Goal: Information Seeking & Learning: Learn about a topic

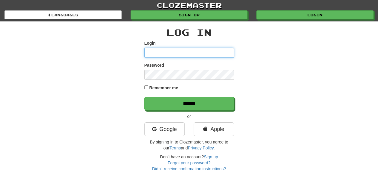
type input "*******"
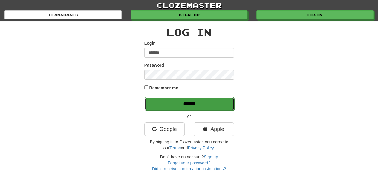
click at [195, 102] on input "******" at bounding box center [189, 104] width 90 height 14
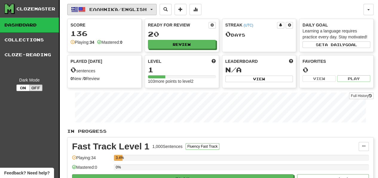
click at [155, 8] on button "Ελληνικά / English" at bounding box center [111, 9] width 89 height 11
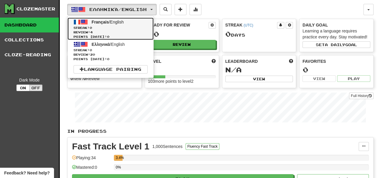
click at [106, 19] on link "Français / English Streak: 0 Review: 4 Points today: 0" at bounding box center [110, 29] width 86 height 22
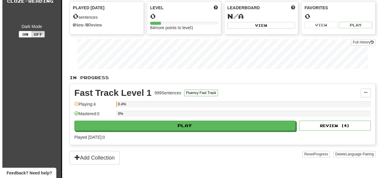
scroll to position [60, 0]
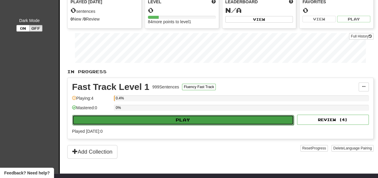
click at [180, 116] on button "Play" at bounding box center [182, 120] width 221 height 10
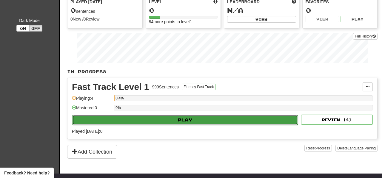
select select "**"
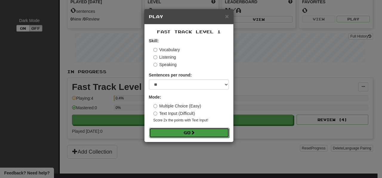
click at [187, 132] on button "Go" at bounding box center [189, 133] width 80 height 10
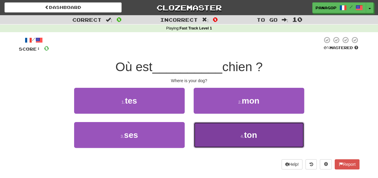
click at [248, 133] on span "ton" at bounding box center [250, 135] width 13 height 9
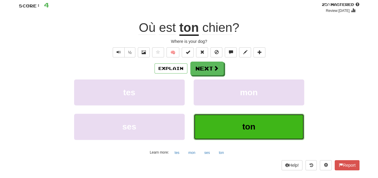
scroll to position [30, 0]
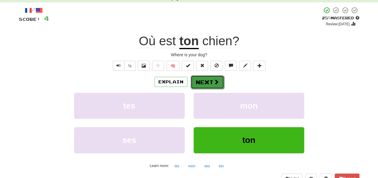
click at [198, 80] on button "Next" at bounding box center [206, 83] width 33 height 14
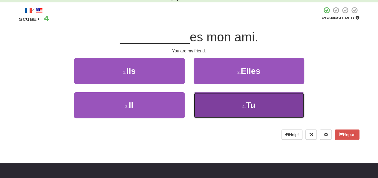
click at [248, 107] on span "Tu" at bounding box center [250, 105] width 10 height 9
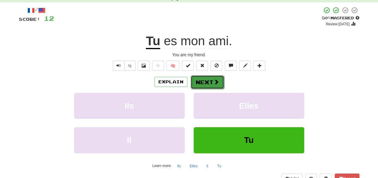
click at [195, 79] on button "Next" at bounding box center [206, 83] width 33 height 14
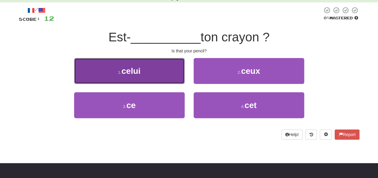
click at [126, 71] on span "celui" at bounding box center [130, 71] width 19 height 9
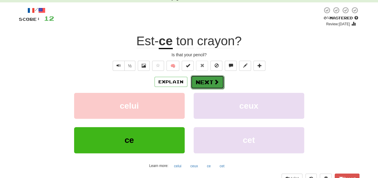
click at [198, 80] on button "Next" at bounding box center [206, 83] width 33 height 14
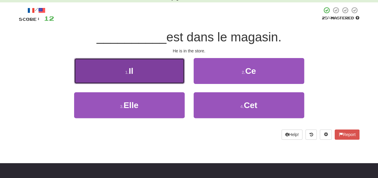
click at [128, 67] on button "1 . Il" at bounding box center [129, 71] width 110 height 26
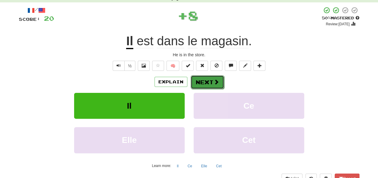
click at [201, 78] on button "Next" at bounding box center [206, 83] width 33 height 14
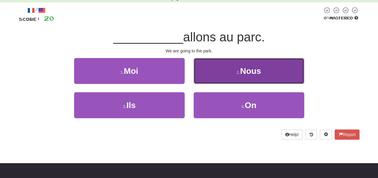
click at [257, 73] on span "Nous" at bounding box center [250, 71] width 21 height 9
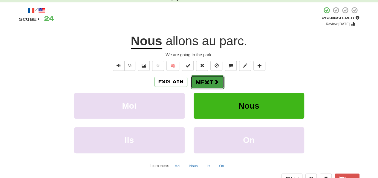
click at [205, 79] on button "Next" at bounding box center [206, 83] width 33 height 14
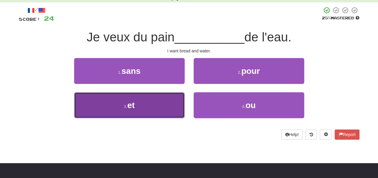
click at [137, 104] on button "3 . et" at bounding box center [129, 106] width 110 height 26
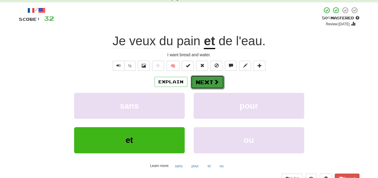
click at [205, 80] on button "Next" at bounding box center [206, 83] width 33 height 14
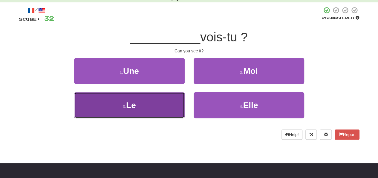
click at [125, 105] on small "3 ." at bounding box center [124, 106] width 4 height 5
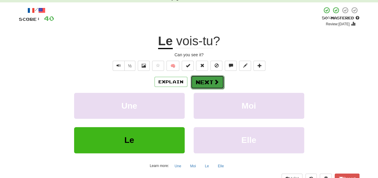
click at [205, 78] on button "Next" at bounding box center [206, 83] width 33 height 14
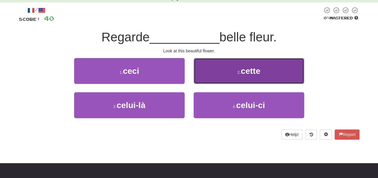
click at [245, 72] on span "cette" at bounding box center [250, 71] width 19 height 9
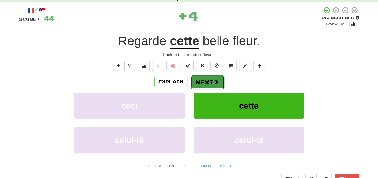
click at [208, 79] on button "Next" at bounding box center [206, 83] width 33 height 14
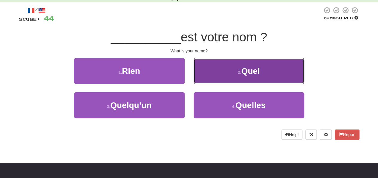
click at [242, 73] on span "Quel" at bounding box center [250, 71] width 19 height 9
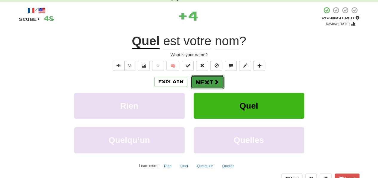
click at [205, 81] on button "Next" at bounding box center [206, 83] width 33 height 14
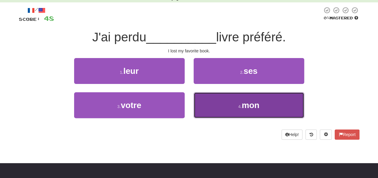
click at [250, 105] on span "mon" at bounding box center [250, 105] width 18 height 9
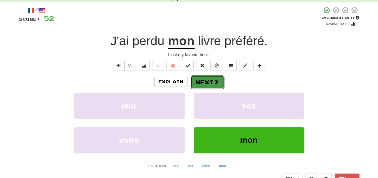
click at [207, 81] on button "Next" at bounding box center [206, 83] width 33 height 14
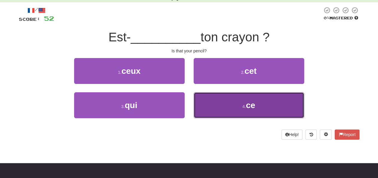
click at [249, 102] on span "ce" at bounding box center [250, 105] width 9 height 9
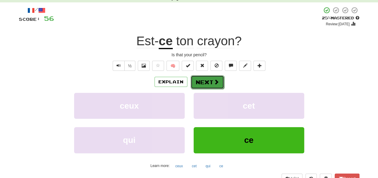
click at [201, 80] on button "Next" at bounding box center [206, 83] width 33 height 14
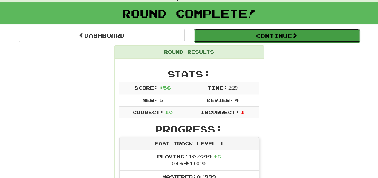
click at [287, 31] on button "Continue" at bounding box center [277, 36] width 166 height 14
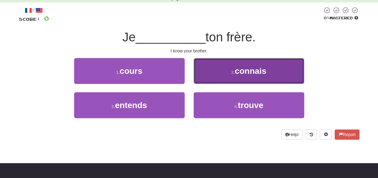
click at [254, 73] on span "connais" at bounding box center [250, 71] width 32 height 9
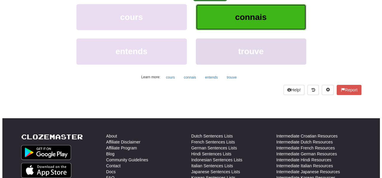
scroll to position [119, 0]
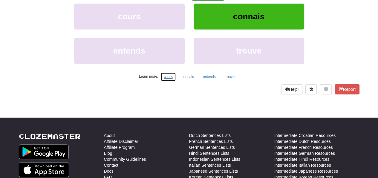
click at [169, 74] on button "cours" at bounding box center [167, 77] width 15 height 9
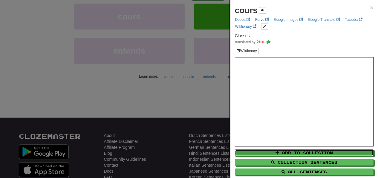
click at [303, 149] on div "Add to Collection Collection Sentences All Sentences" at bounding box center [304, 161] width 138 height 29
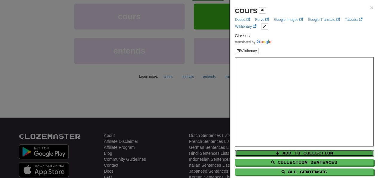
click at [303, 152] on button "Add to Collection" at bounding box center [304, 153] width 138 height 7
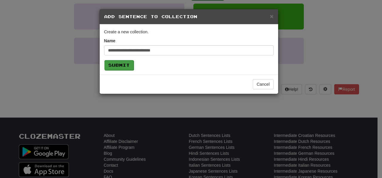
type input "**********"
click at [114, 62] on button "Submit" at bounding box center [118, 65] width 29 height 10
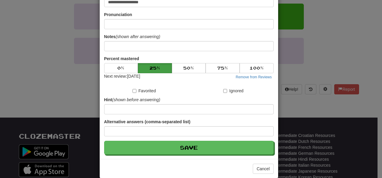
scroll to position [127, 0]
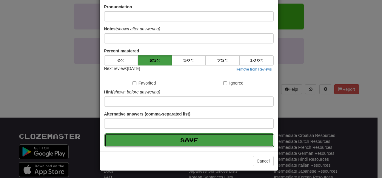
click at [180, 135] on button "Save" at bounding box center [189, 141] width 170 height 14
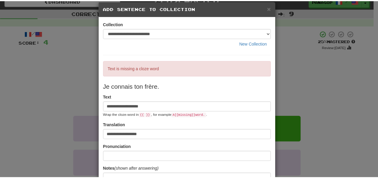
scroll to position [0, 0]
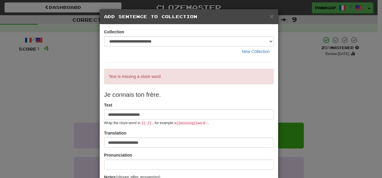
click at [300, 53] on div "**********" at bounding box center [191, 89] width 382 height 178
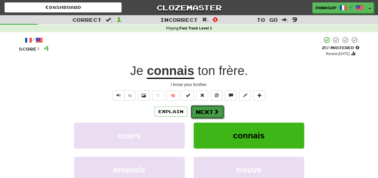
click at [204, 112] on button "Next" at bounding box center [206, 112] width 33 height 14
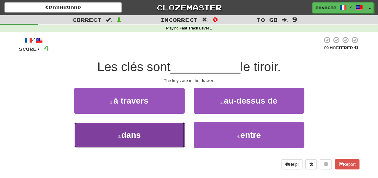
click at [131, 130] on button "3 . dans" at bounding box center [129, 135] width 110 height 26
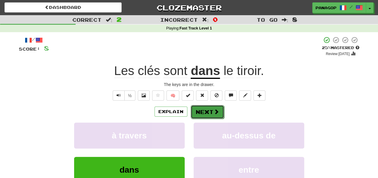
click at [204, 110] on button "Next" at bounding box center [206, 112] width 33 height 14
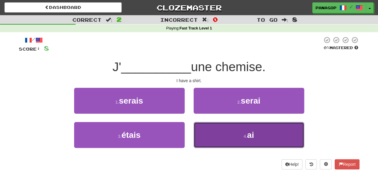
click at [254, 133] on span "ai" at bounding box center [250, 135] width 7 height 9
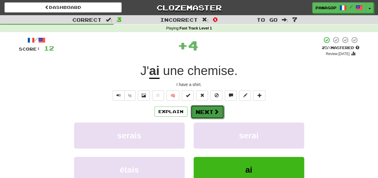
click at [203, 112] on button "Next" at bounding box center [206, 112] width 33 height 14
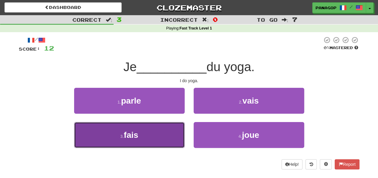
click at [130, 133] on span "fais" at bounding box center [131, 135] width 14 height 9
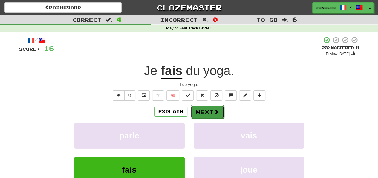
click at [202, 112] on button "Next" at bounding box center [206, 112] width 33 height 14
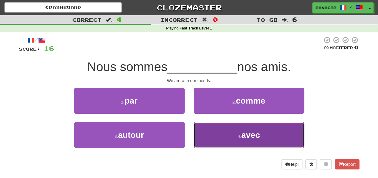
click at [246, 137] on span "avec" at bounding box center [250, 135] width 19 height 9
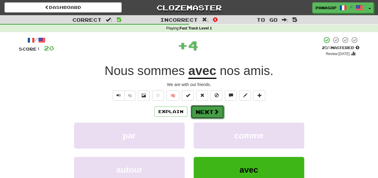
click at [205, 110] on button "Next" at bounding box center [206, 112] width 33 height 14
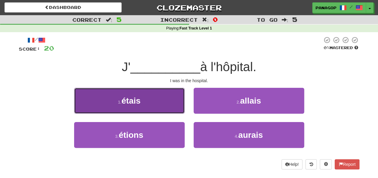
click at [139, 98] on span "étais" at bounding box center [130, 100] width 19 height 9
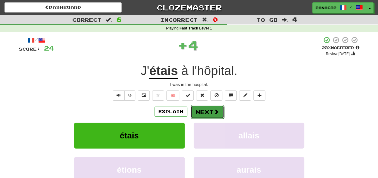
click at [197, 110] on button "Next" at bounding box center [206, 112] width 33 height 14
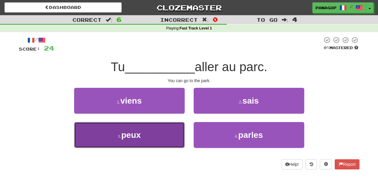
click at [130, 139] on span "peux" at bounding box center [130, 135] width 19 height 9
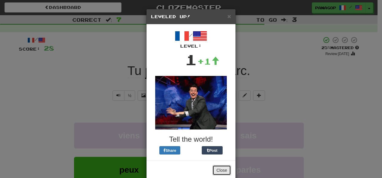
drag, startPoint x: 214, startPoint y: 170, endPoint x: 220, endPoint y: 168, distance: 5.9
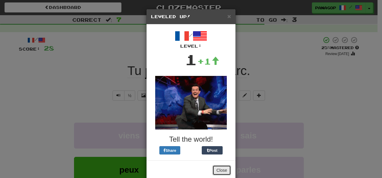
click at [214, 170] on button "Close" at bounding box center [221, 171] width 19 height 10
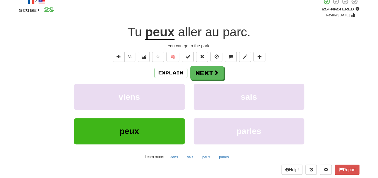
scroll to position [30, 0]
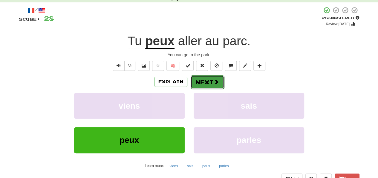
click at [202, 79] on button "Next" at bounding box center [206, 83] width 33 height 14
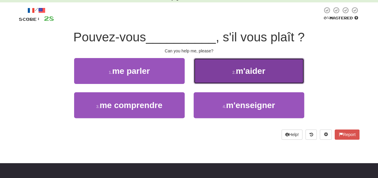
click at [244, 72] on span "m'aider" at bounding box center [249, 71] width 29 height 9
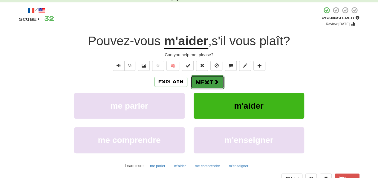
click at [208, 78] on button "Next" at bounding box center [206, 83] width 33 height 14
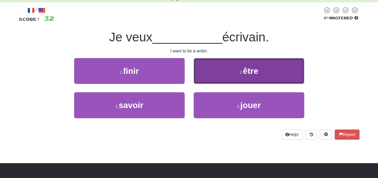
click at [249, 69] on span "être" at bounding box center [250, 71] width 15 height 9
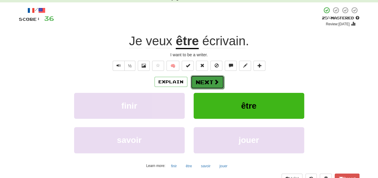
click at [210, 78] on button "Next" at bounding box center [206, 83] width 33 height 14
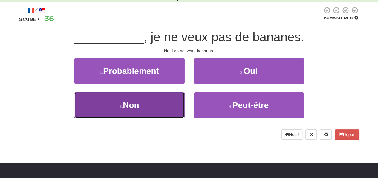
click at [135, 104] on span "Non" at bounding box center [131, 105] width 16 height 9
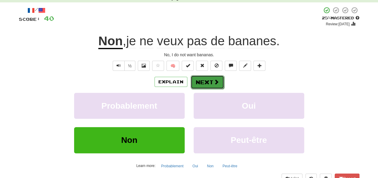
click at [204, 80] on button "Next" at bounding box center [206, 83] width 33 height 14
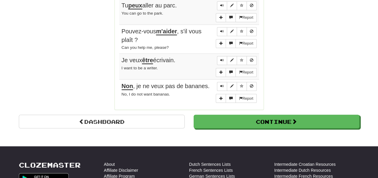
scroll to position [477, 0]
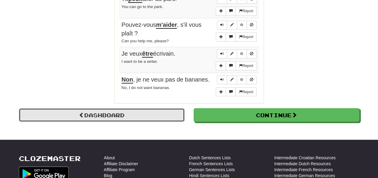
click at [95, 108] on link "Dashboard" at bounding box center [102, 115] width 166 height 14
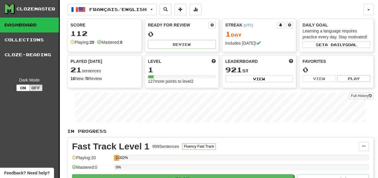
click at [166, 64] on div "Level 1 127 more points to level 2" at bounding box center [182, 72] width 74 height 32
click at [162, 66] on div "1" at bounding box center [182, 69] width 68 height 7
click at [207, 144] on button "Fluency Fast Track" at bounding box center [199, 147] width 34 height 7
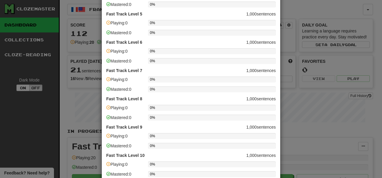
scroll to position [117, 0]
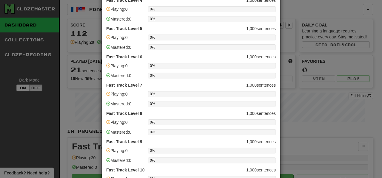
click at [163, 65] on div "0%" at bounding box center [212, 66] width 128 height 6
click at [118, 57] on strong "Fast Track Level 6" at bounding box center [124, 57] width 36 height 6
click at [106, 66] on span at bounding box center [108, 66] width 4 height 4
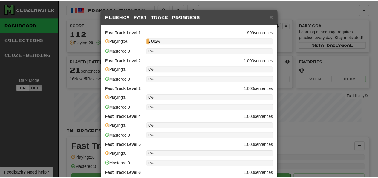
scroll to position [0, 0]
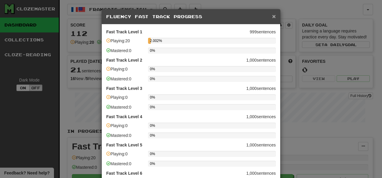
click at [272, 15] on span "×" at bounding box center [274, 16] width 4 height 7
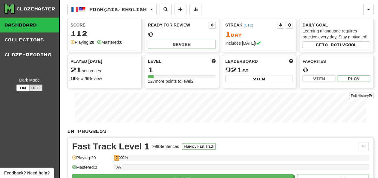
click at [33, 172] on span "Feedback? Need help?" at bounding box center [26, 173] width 45 height 6
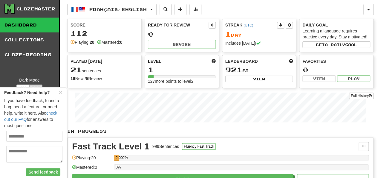
click at [14, 140] on input "email" at bounding box center [34, 136] width 56 height 11
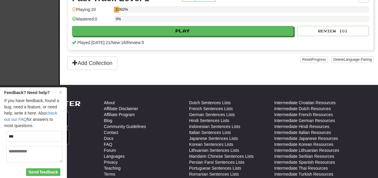
scroll to position [149, 0]
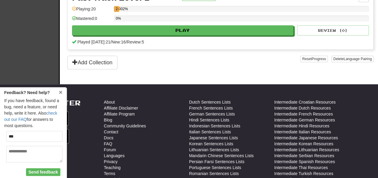
type input "***"
click at [62, 92] on span "×" at bounding box center [61, 92] width 4 height 7
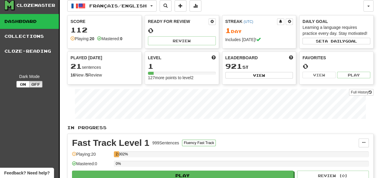
scroll to position [0, 0]
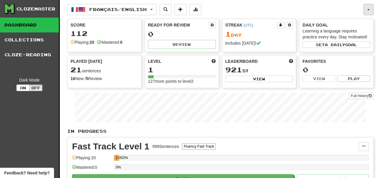
click at [368, 7] on button "button" at bounding box center [368, 9] width 10 height 11
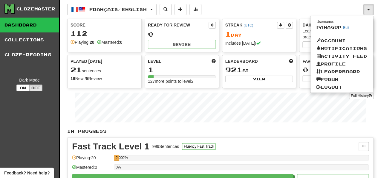
click at [312, 5] on div "Français / English Français / English Streak: 1 Review: 0 Points today: 96 Ελλη…" at bounding box center [215, 9] width 296 height 11
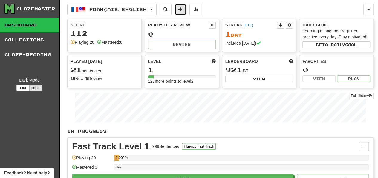
click at [182, 8] on span at bounding box center [180, 9] width 4 height 4
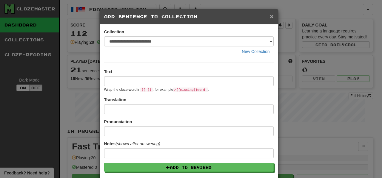
click at [267, 13] on div "× Add Sentence to Collection" at bounding box center [189, 16] width 178 height 15
click at [302, 11] on div "**********" at bounding box center [191, 89] width 382 height 178
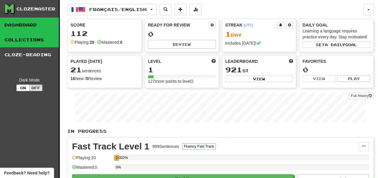
drag, startPoint x: 30, startPoint y: 37, endPoint x: 29, endPoint y: 40, distance: 3.2
click at [30, 37] on link "Collections" at bounding box center [29, 40] width 59 height 15
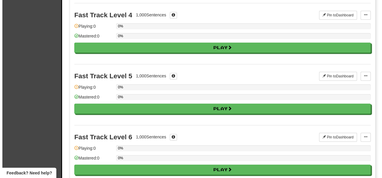
scroll to position [269, 0]
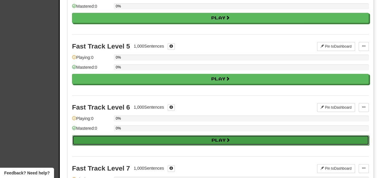
click at [217, 138] on button "Play" at bounding box center [220, 140] width 296 height 10
select select "**"
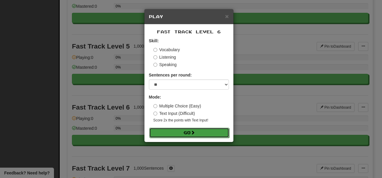
click at [186, 132] on button "Go" at bounding box center [189, 133] width 80 height 10
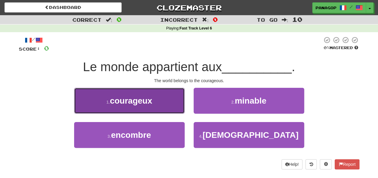
click at [122, 104] on span "courageux" at bounding box center [131, 100] width 42 height 9
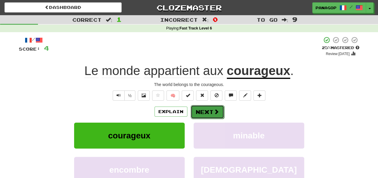
click at [206, 110] on button "Next" at bounding box center [206, 112] width 33 height 14
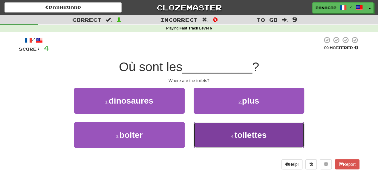
click at [246, 133] on span "toilettes" at bounding box center [250, 135] width 32 height 9
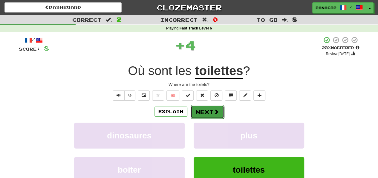
click at [202, 110] on button "Next" at bounding box center [206, 112] width 33 height 14
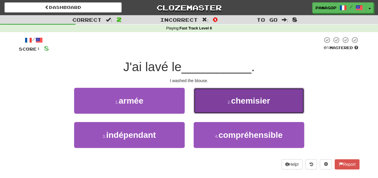
click at [248, 101] on span "chemisier" at bounding box center [250, 100] width 39 height 9
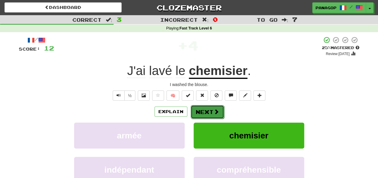
click at [208, 110] on button "Next" at bounding box center [206, 112] width 33 height 14
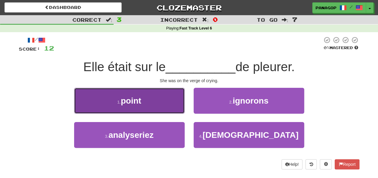
click at [126, 100] on span "point" at bounding box center [131, 100] width 20 height 9
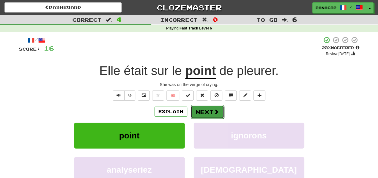
click at [206, 111] on button "Next" at bounding box center [206, 112] width 33 height 14
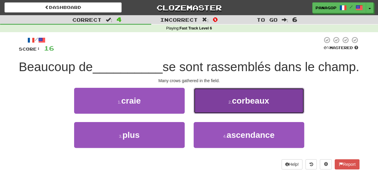
click at [255, 106] on span "corbeaux" at bounding box center [250, 100] width 37 height 9
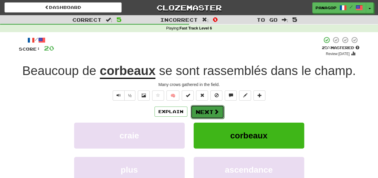
click at [201, 109] on button "Next" at bounding box center [206, 112] width 33 height 14
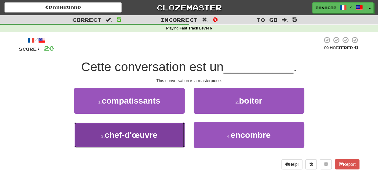
click at [135, 136] on span "chef-d'œuvre" at bounding box center [130, 135] width 53 height 9
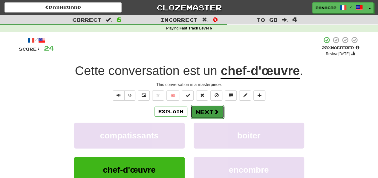
click at [207, 111] on button "Next" at bounding box center [206, 112] width 33 height 14
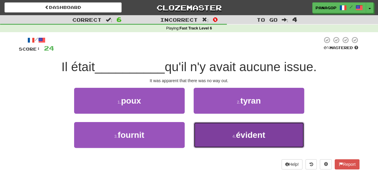
click at [246, 135] on span "évident" at bounding box center [249, 135] width 29 height 9
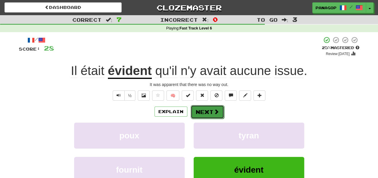
click at [204, 111] on button "Next" at bounding box center [206, 112] width 33 height 14
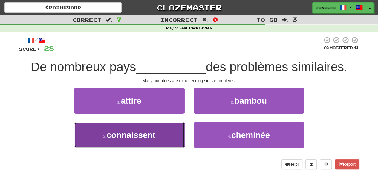
click at [141, 134] on span "connaissent" at bounding box center [131, 135] width 49 height 9
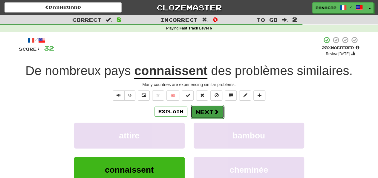
click at [201, 111] on button "Next" at bounding box center [206, 112] width 33 height 14
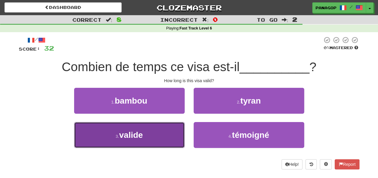
click at [135, 129] on button "3 . valide" at bounding box center [129, 135] width 110 height 26
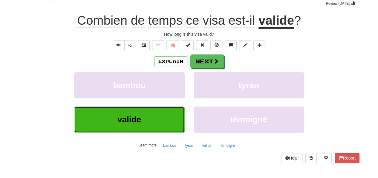
scroll to position [60, 0]
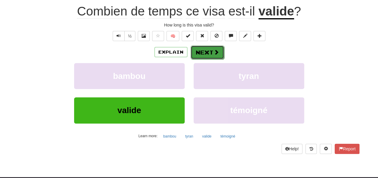
click at [206, 54] on button "Next" at bounding box center [206, 53] width 33 height 14
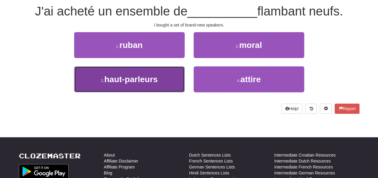
click at [132, 81] on span "haut-parleurs" at bounding box center [130, 79] width 53 height 9
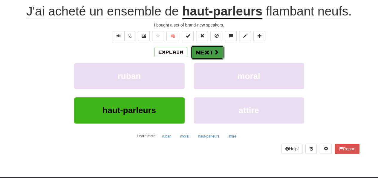
click at [208, 52] on button "Next" at bounding box center [206, 53] width 33 height 14
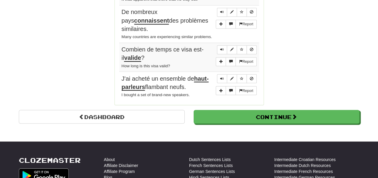
scroll to position [503, 0]
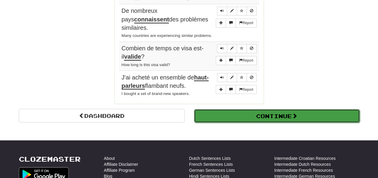
click at [283, 109] on button "Continue" at bounding box center [277, 116] width 166 height 14
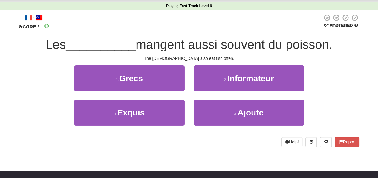
scroll to position [0, 0]
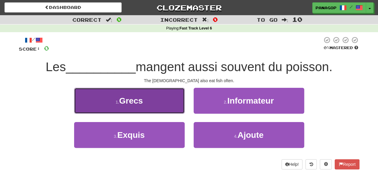
click at [143, 98] on span "Grecs" at bounding box center [131, 100] width 24 height 9
